Goal: Information Seeking & Learning: Learn about a topic

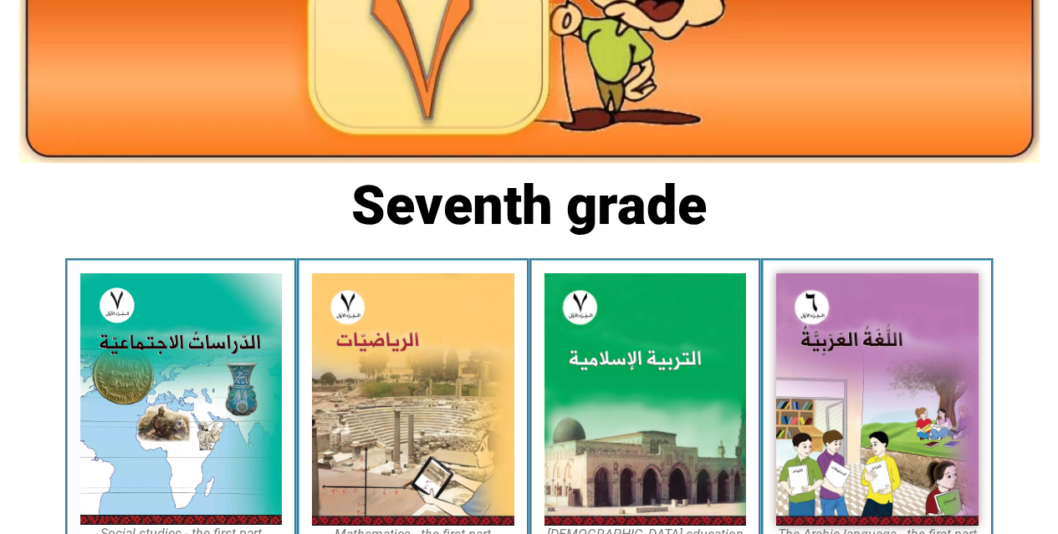
scroll to position [301, 0]
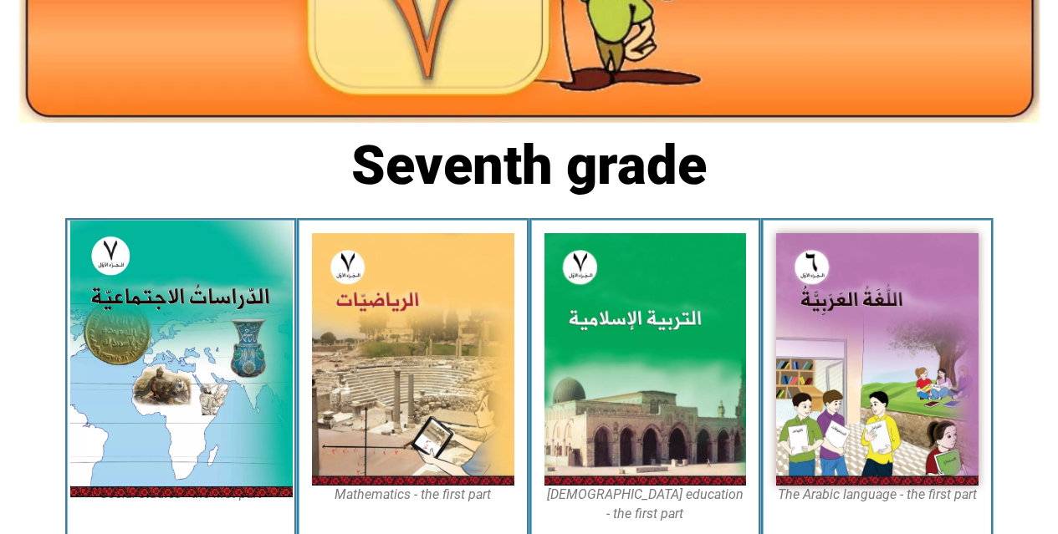
click at [200, 394] on img at bounding box center [180, 359] width 222 height 277
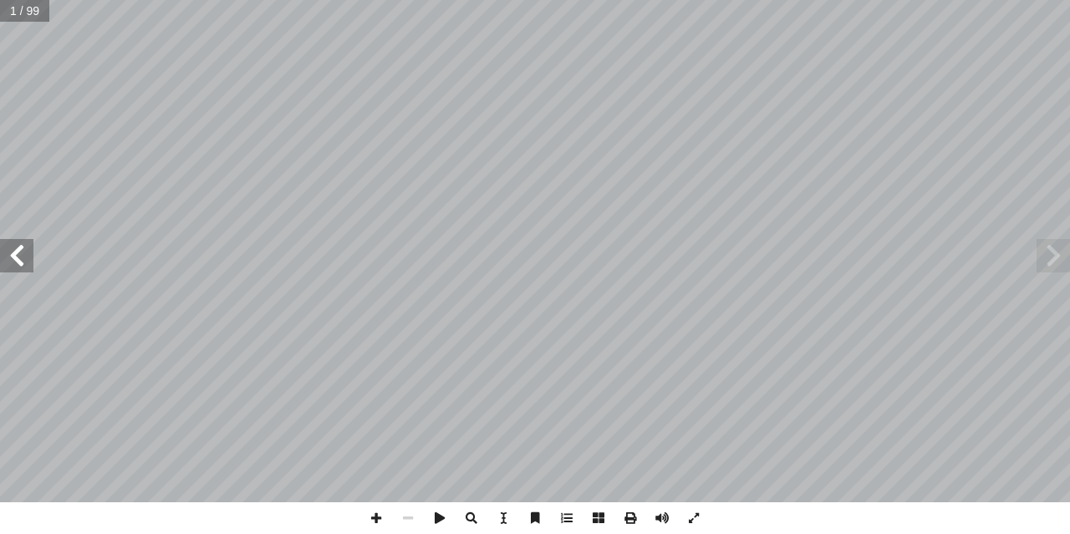
click at [12, 257] on span at bounding box center [16, 255] width 33 height 33
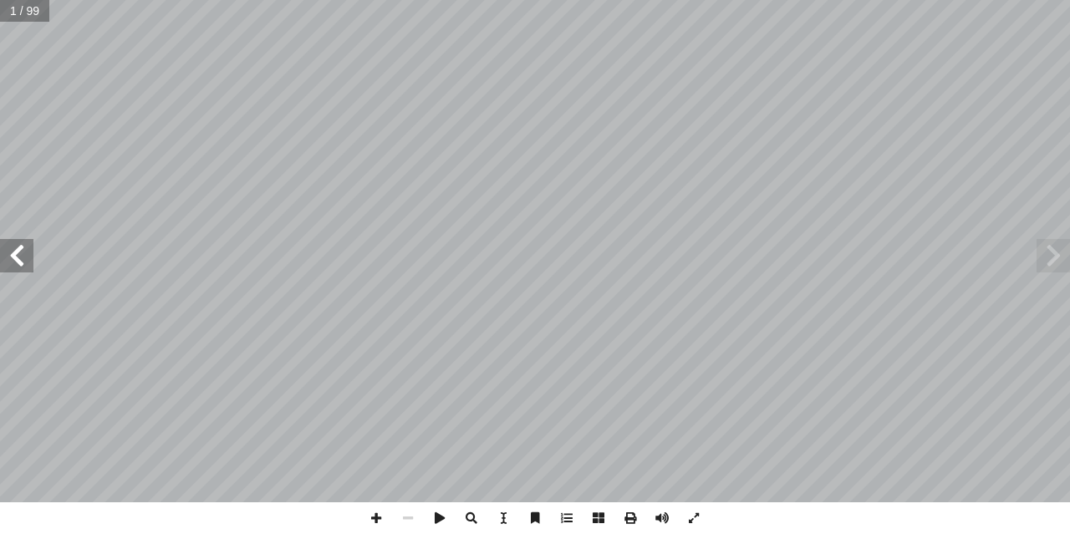
click at [12, 257] on span at bounding box center [16, 255] width 33 height 33
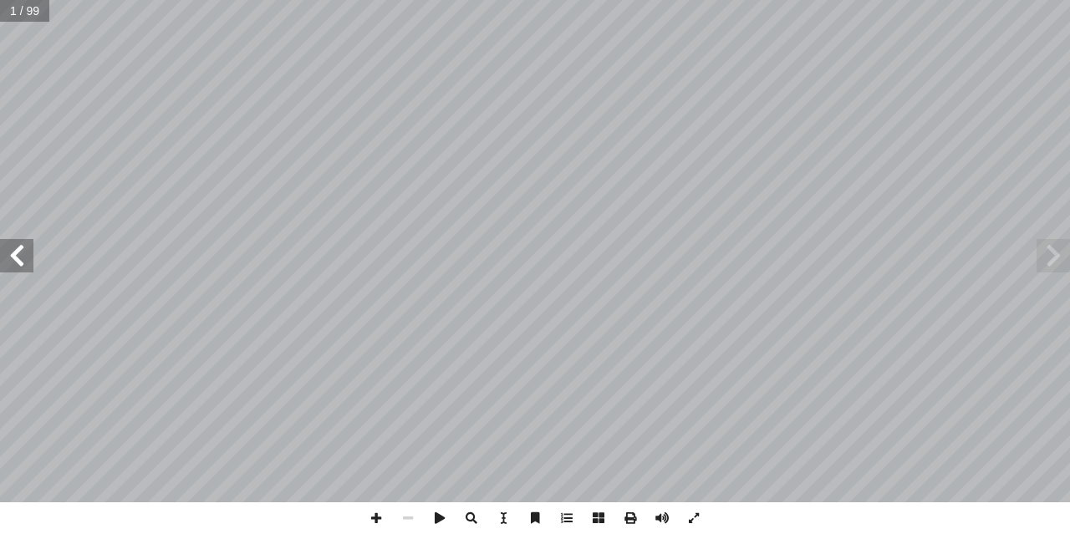
click at [12, 257] on span at bounding box center [16, 255] width 33 height 33
click at [22, 247] on span at bounding box center [16, 255] width 33 height 33
click at [13, 258] on span at bounding box center [16, 255] width 33 height 33
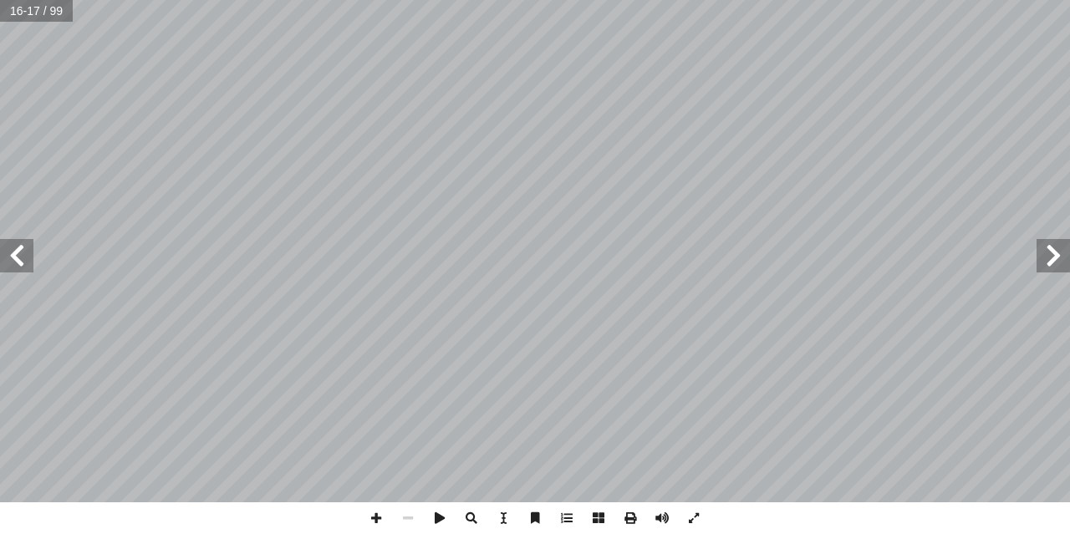
click at [13, 258] on span at bounding box center [16, 255] width 33 height 33
click at [1068, 252] on span at bounding box center [1053, 255] width 33 height 33
click at [403, 506] on span at bounding box center [408, 518] width 32 height 32
click at [1054, 252] on span at bounding box center [1053, 255] width 33 height 33
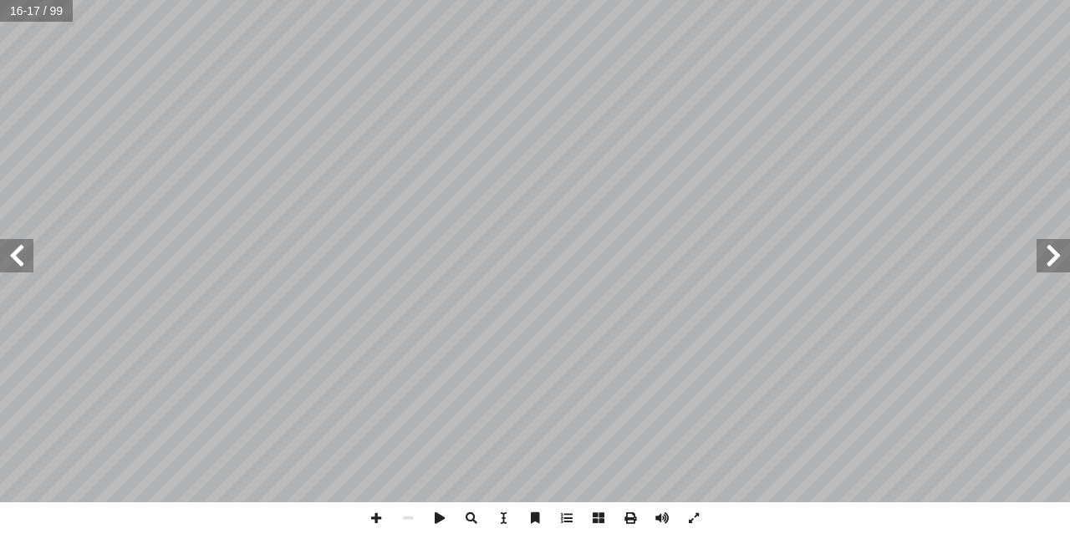
click at [30, 267] on span at bounding box center [16, 255] width 33 height 33
click at [372, 519] on span at bounding box center [376, 518] width 32 height 32
click at [413, 515] on span at bounding box center [408, 518] width 32 height 32
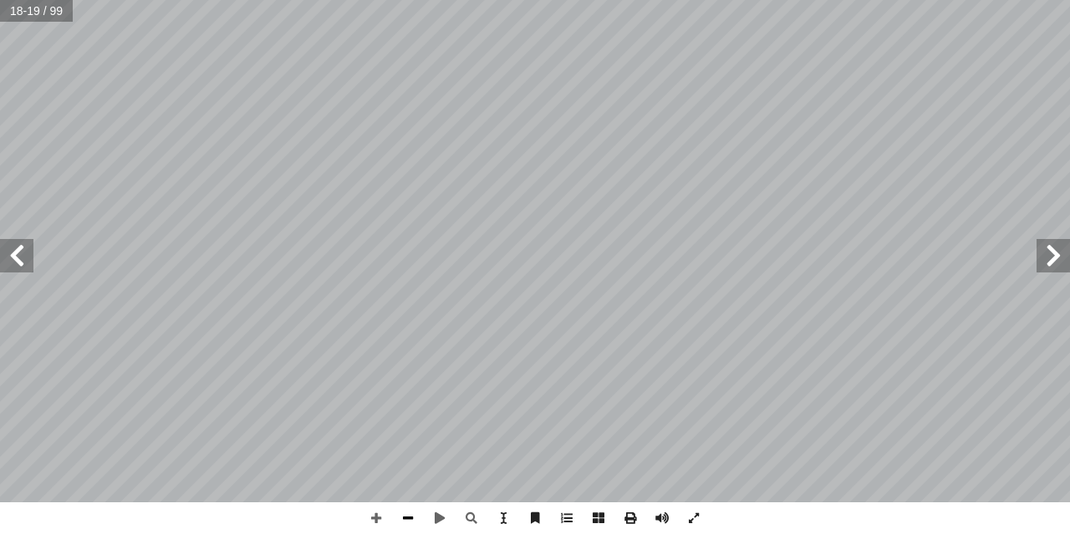
click at [413, 515] on span at bounding box center [408, 518] width 32 height 32
click at [382, 518] on span at bounding box center [376, 518] width 32 height 32
click at [374, 516] on span at bounding box center [376, 518] width 32 height 32
click at [410, 511] on span at bounding box center [408, 518] width 32 height 32
click at [374, 512] on span at bounding box center [376, 518] width 32 height 32
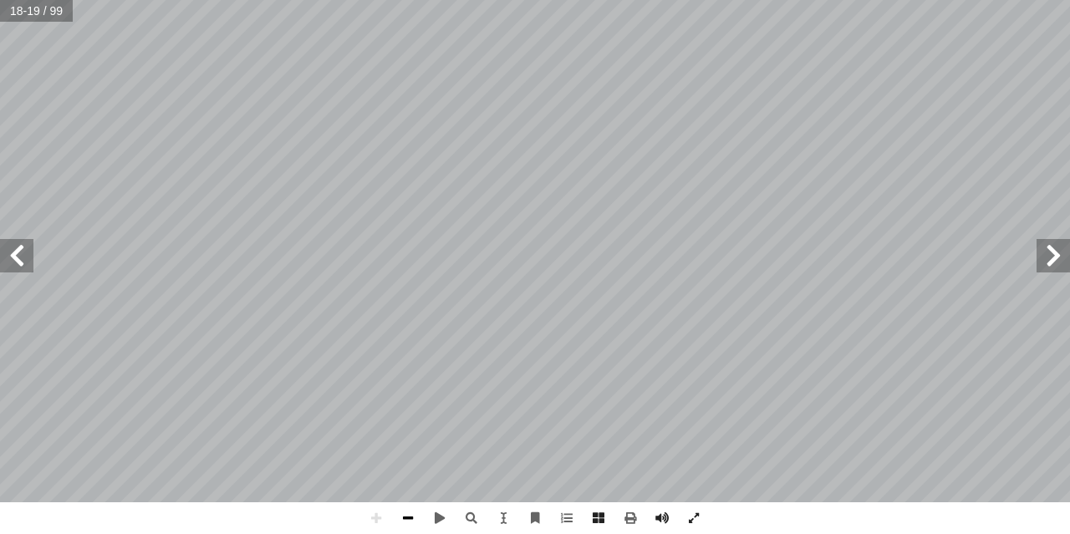
click at [403, 518] on span at bounding box center [408, 518] width 32 height 32
click at [374, 516] on span at bounding box center [376, 518] width 32 height 32
